Goal: Task Accomplishment & Management: Manage account settings

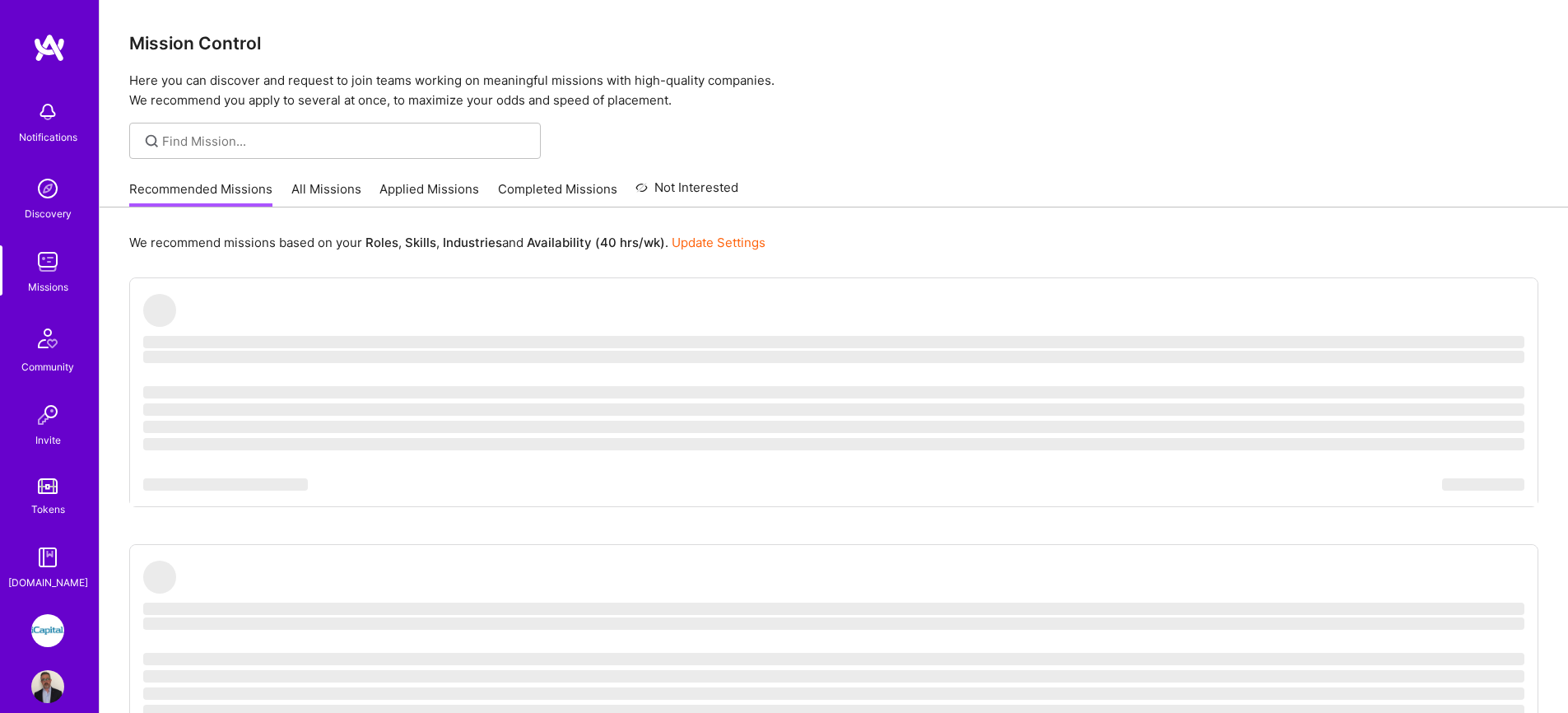
click at [310, 180] on link "All Missions" at bounding box center [327, 194] width 70 height 28
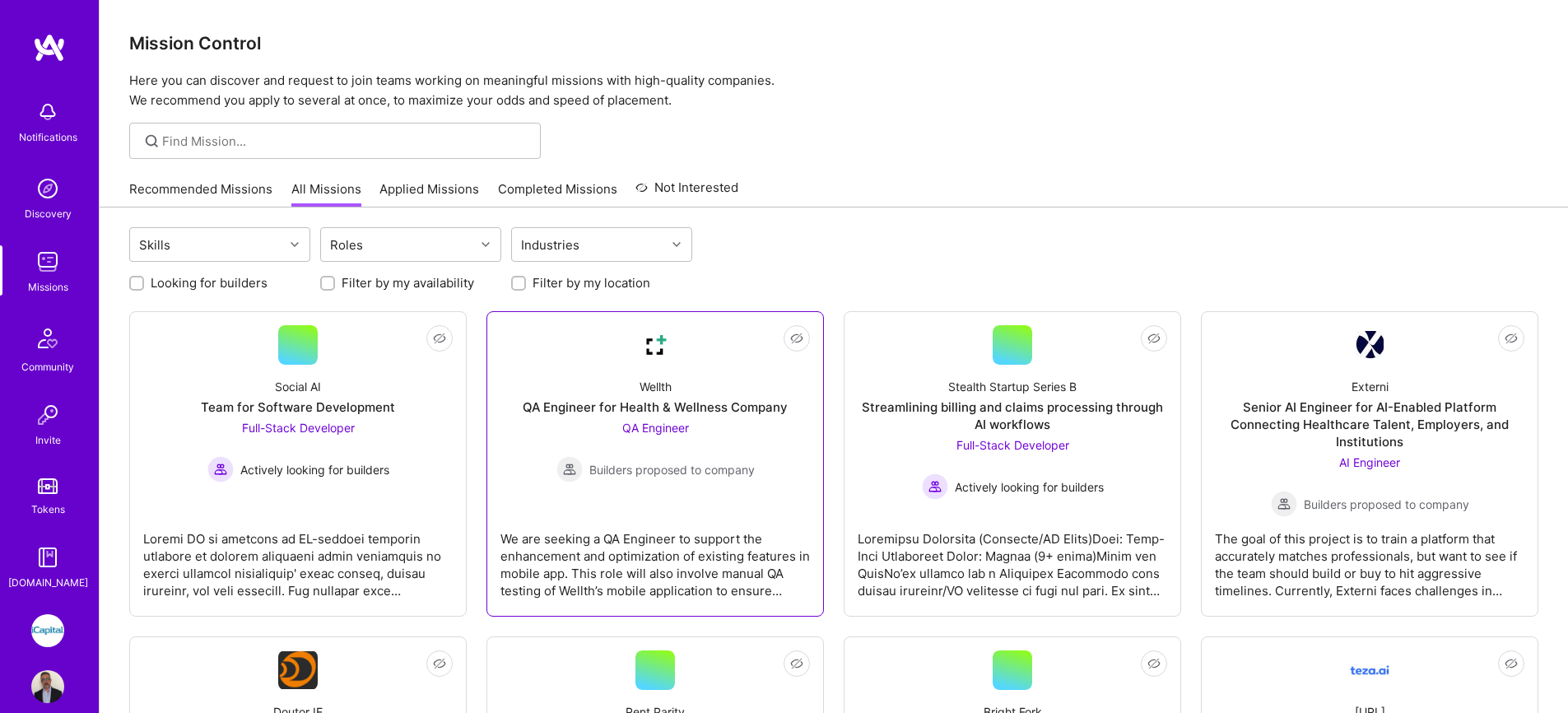
click at [553, 339] on link "Not Interested Wellth QA Engineer for Health & Wellness Company QA Engineer Bui…" at bounding box center [654, 463] width 309 height 277
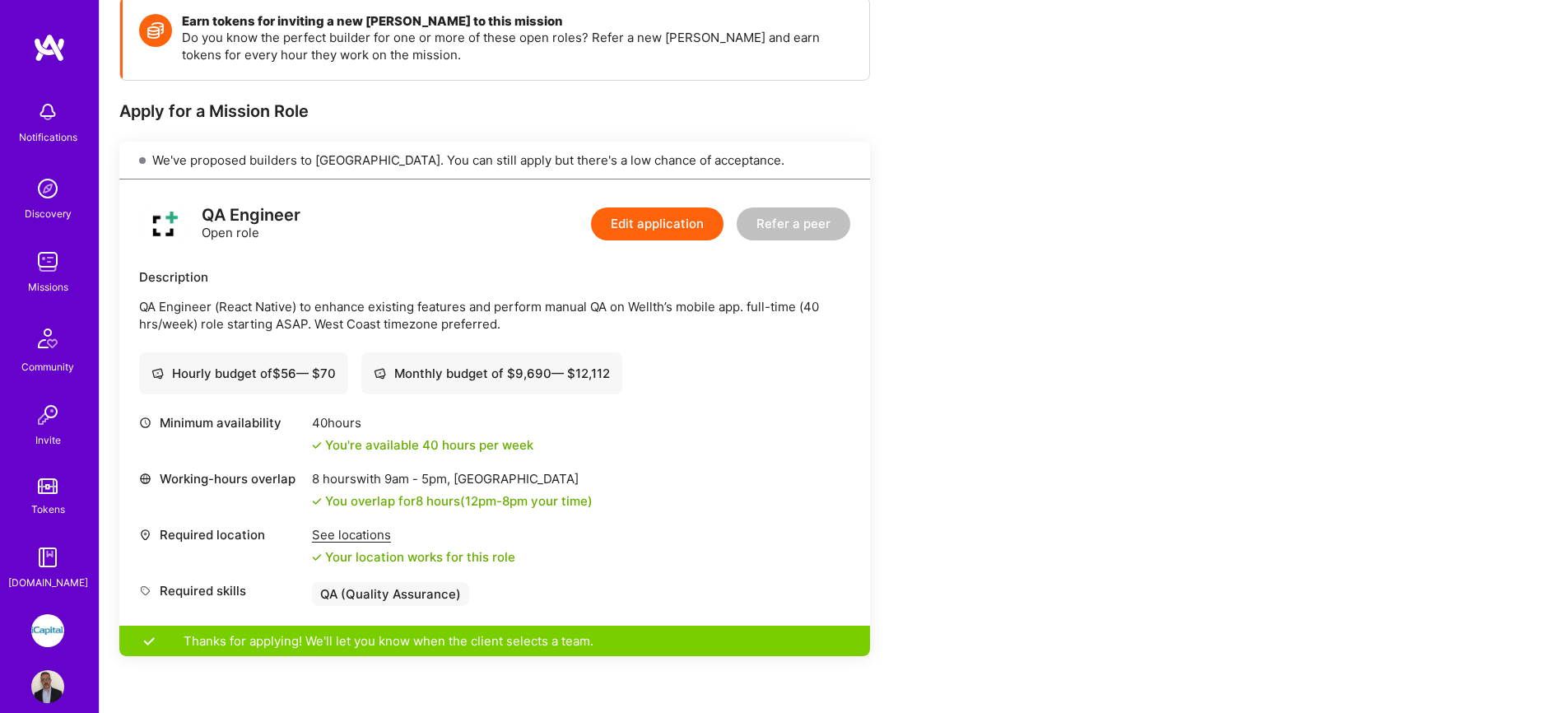
scroll to position [261, 0]
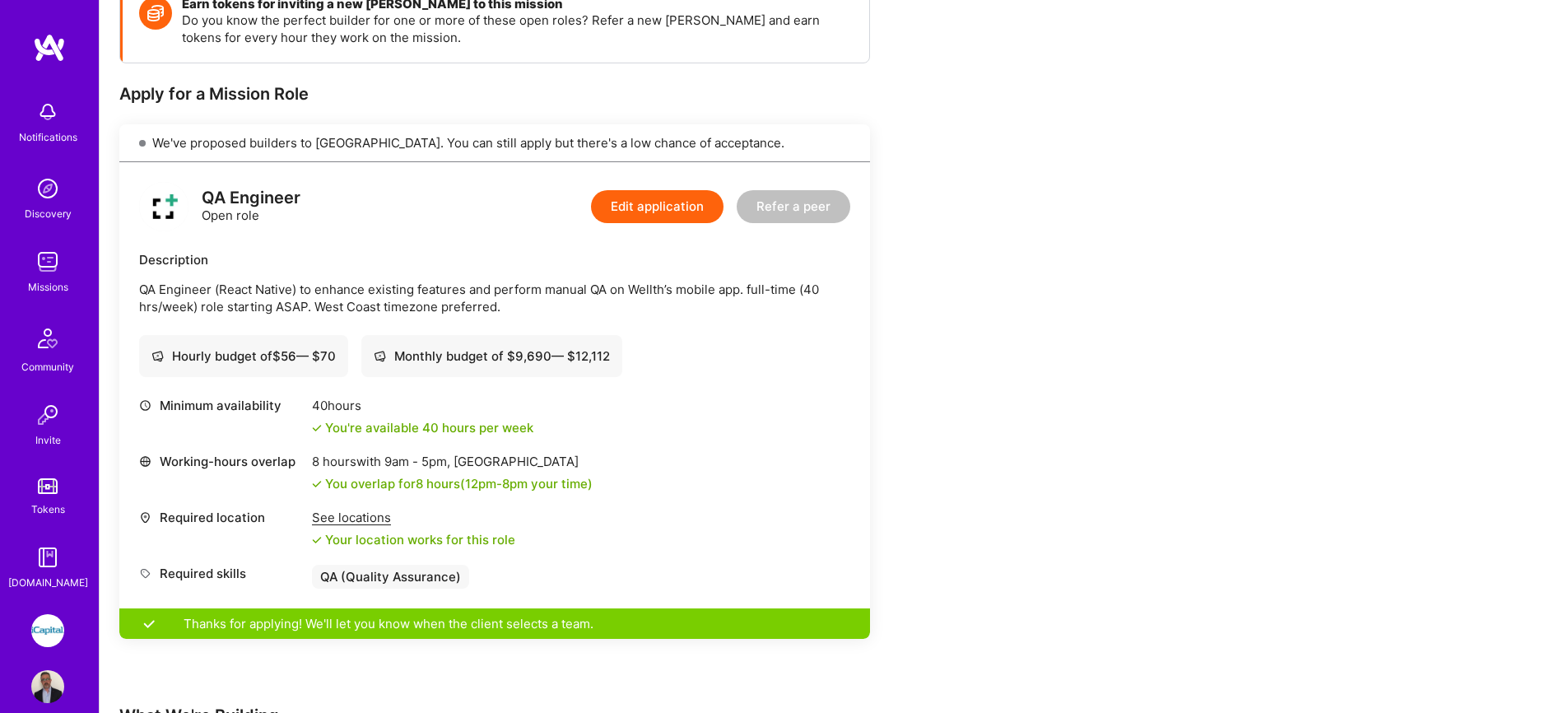
click at [44, 186] on img at bounding box center [48, 188] width 33 height 33
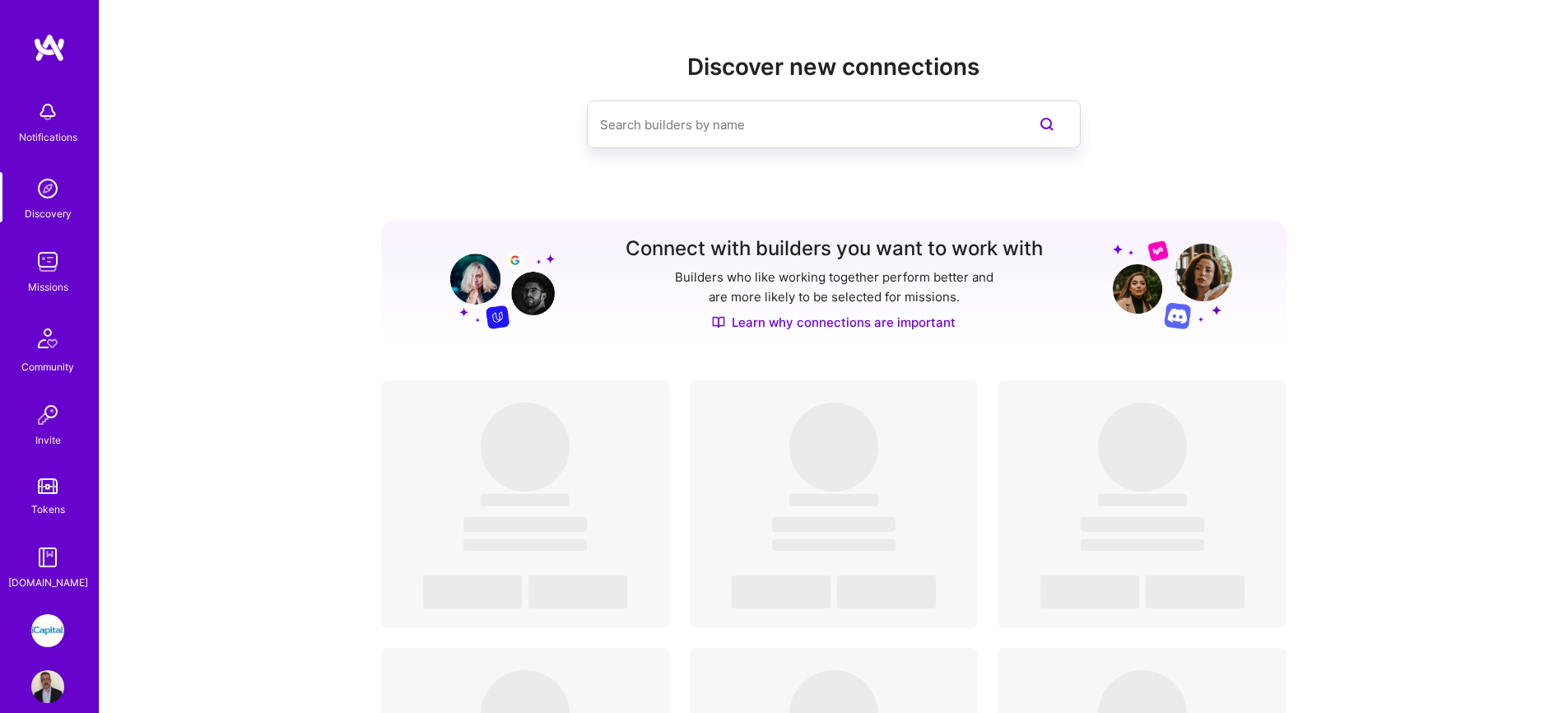
click at [52, 129] on div "Notifications" at bounding box center [49, 137] width 59 height 17
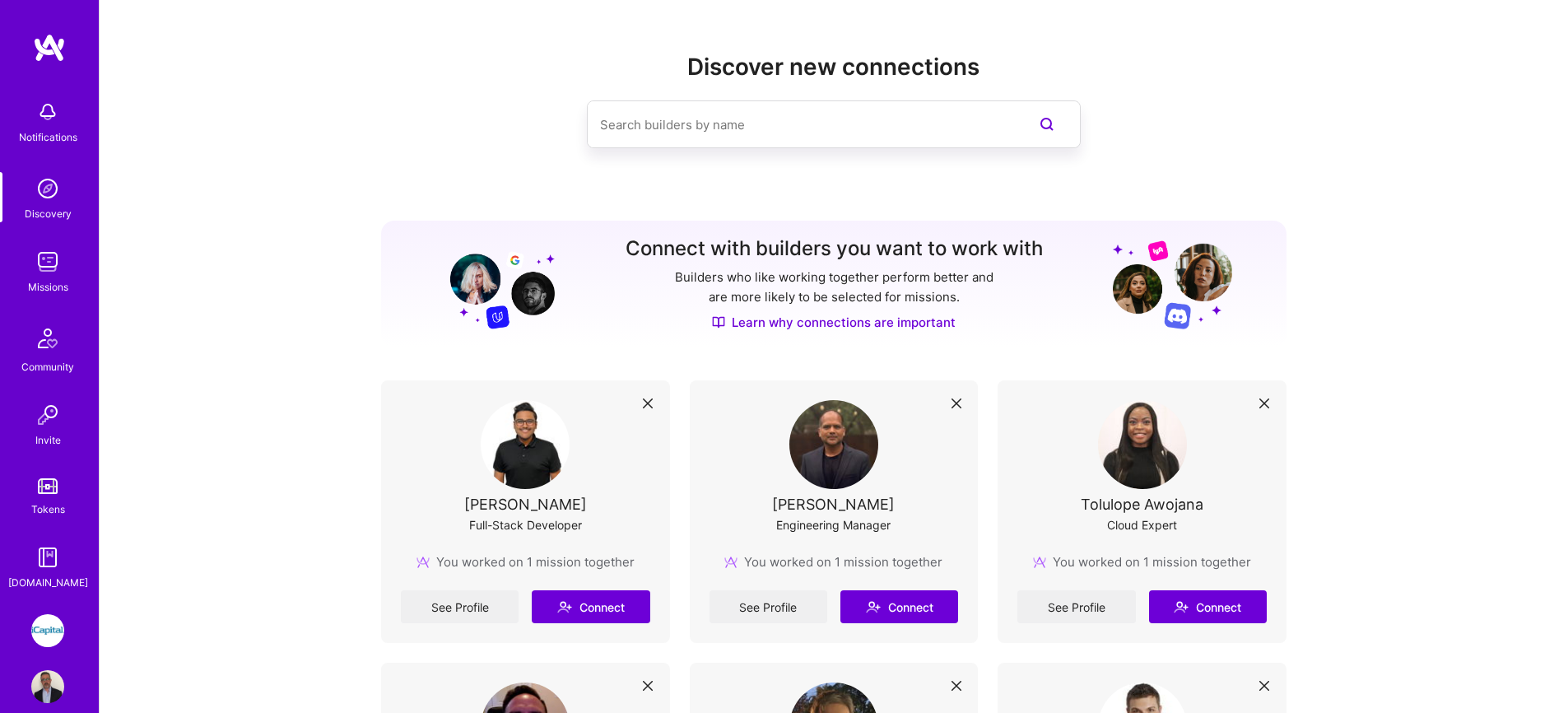
click at [44, 258] on img at bounding box center [48, 262] width 33 height 33
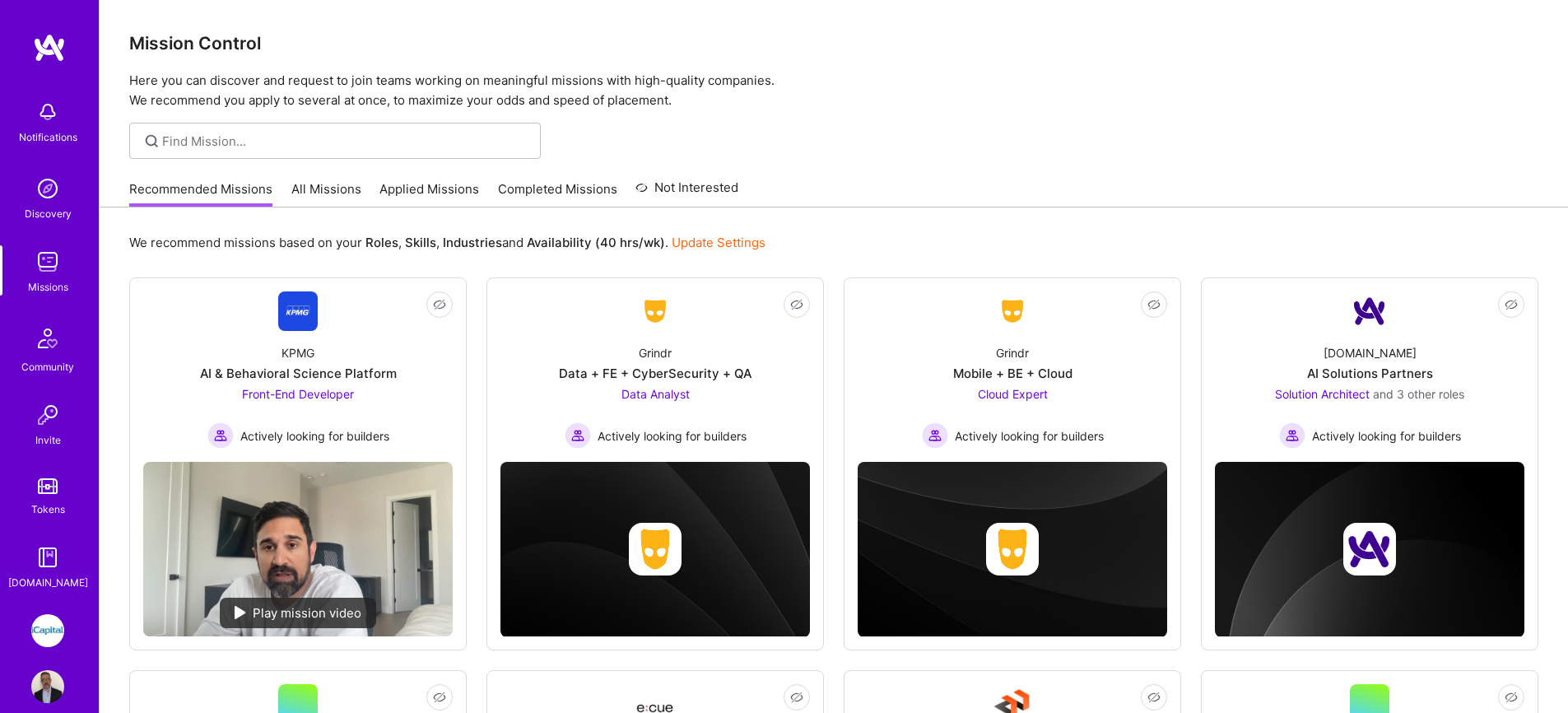
click at [321, 184] on link "All Missions" at bounding box center [327, 194] width 70 height 28
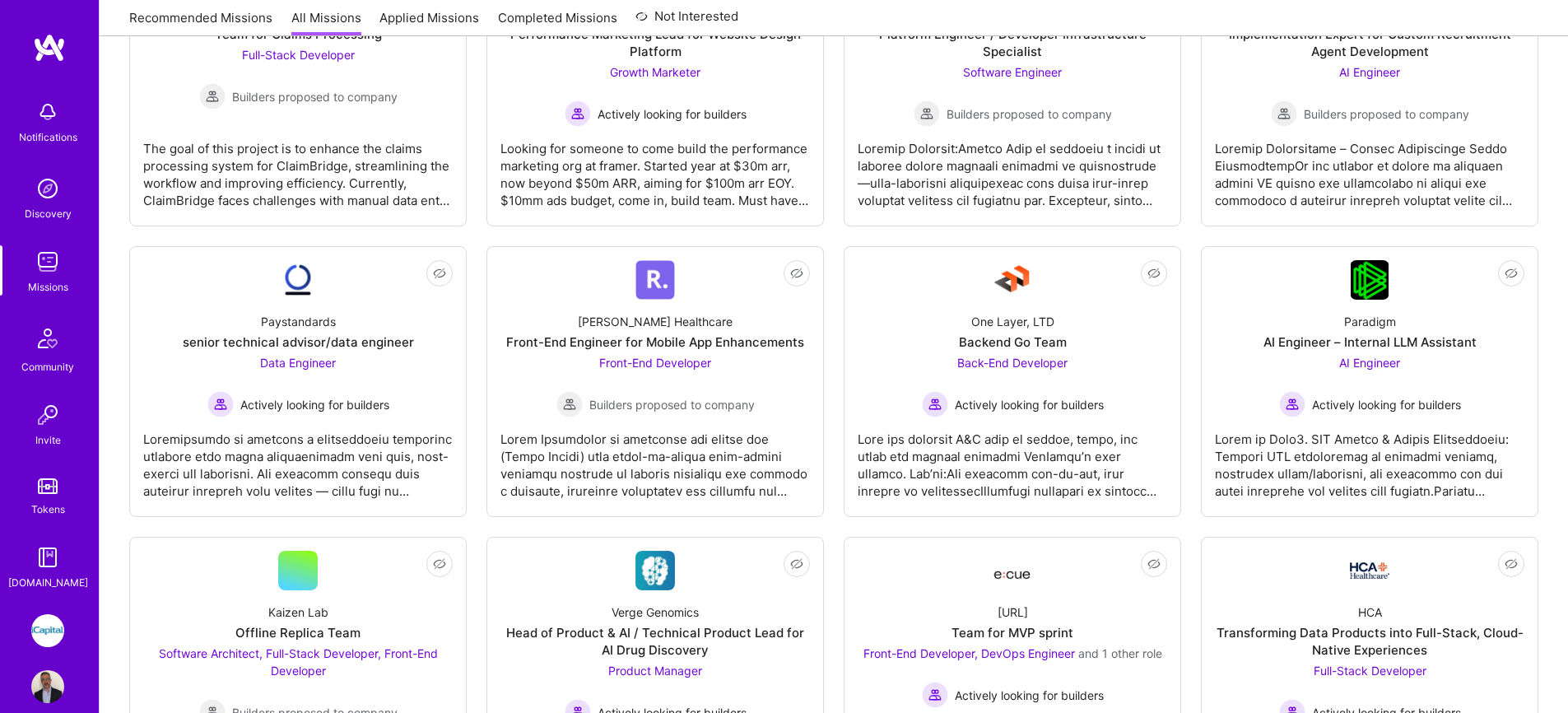
scroll to position [1394, 0]
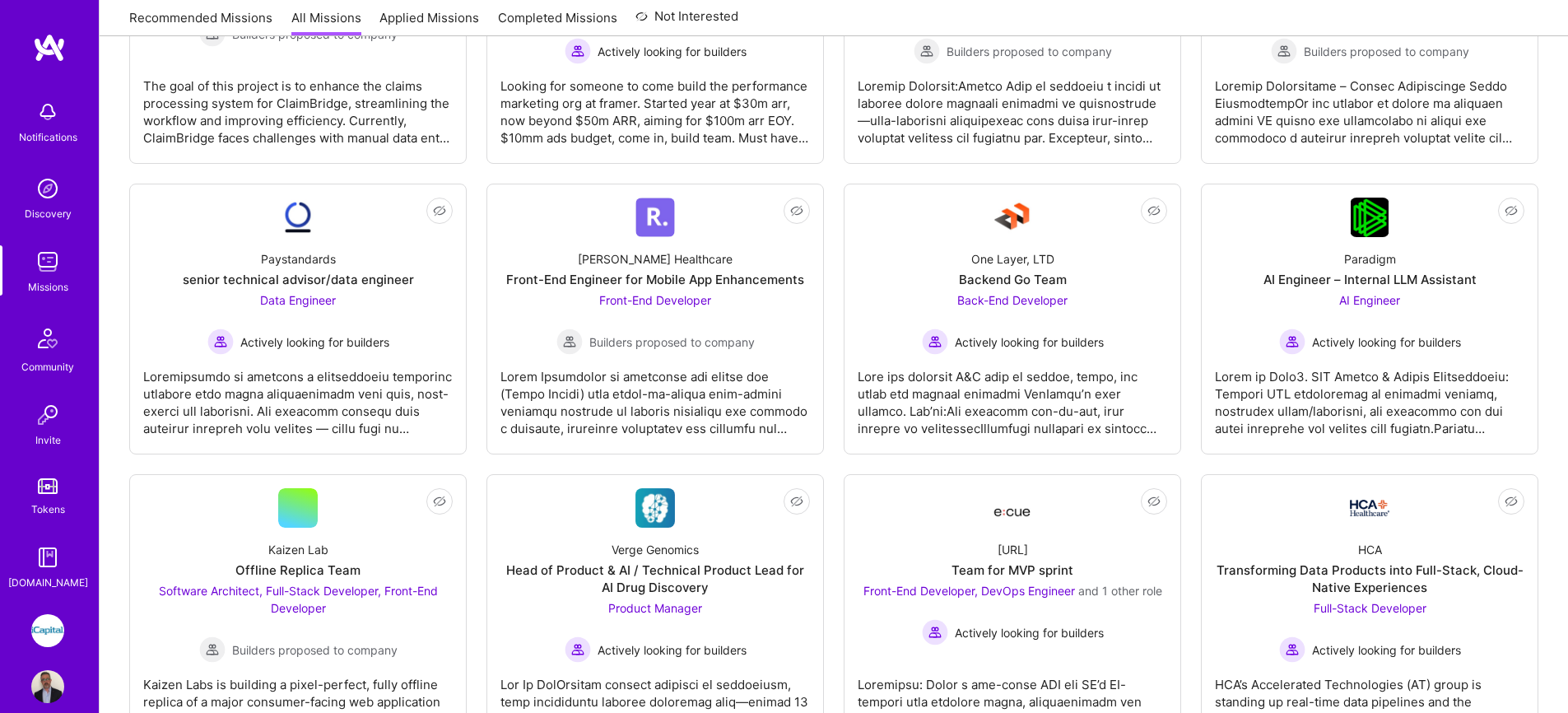
click at [41, 274] on img at bounding box center [48, 262] width 33 height 33
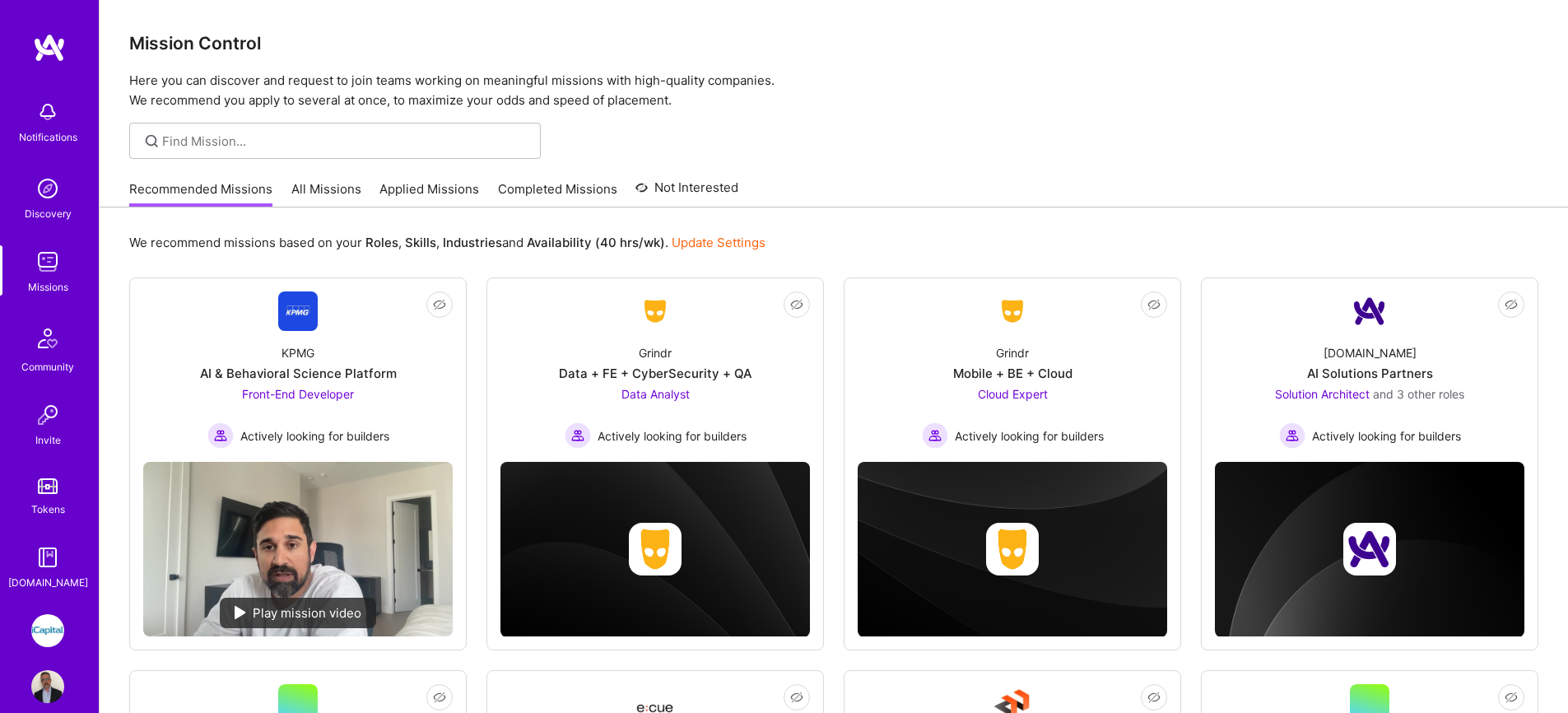
click at [392, 185] on link "Applied Missions" at bounding box center [429, 194] width 100 height 28
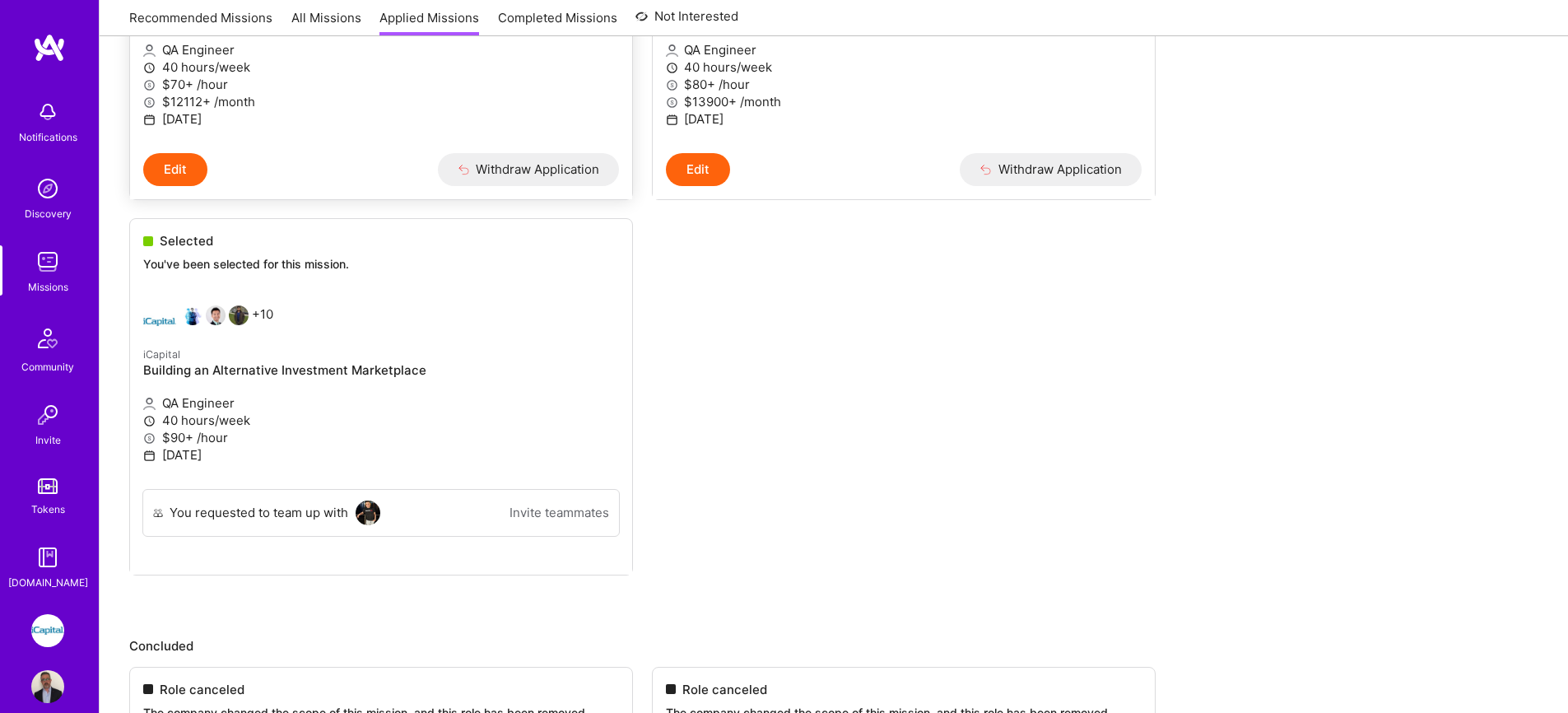
scroll to position [442, 0]
